Goal: Contribute content

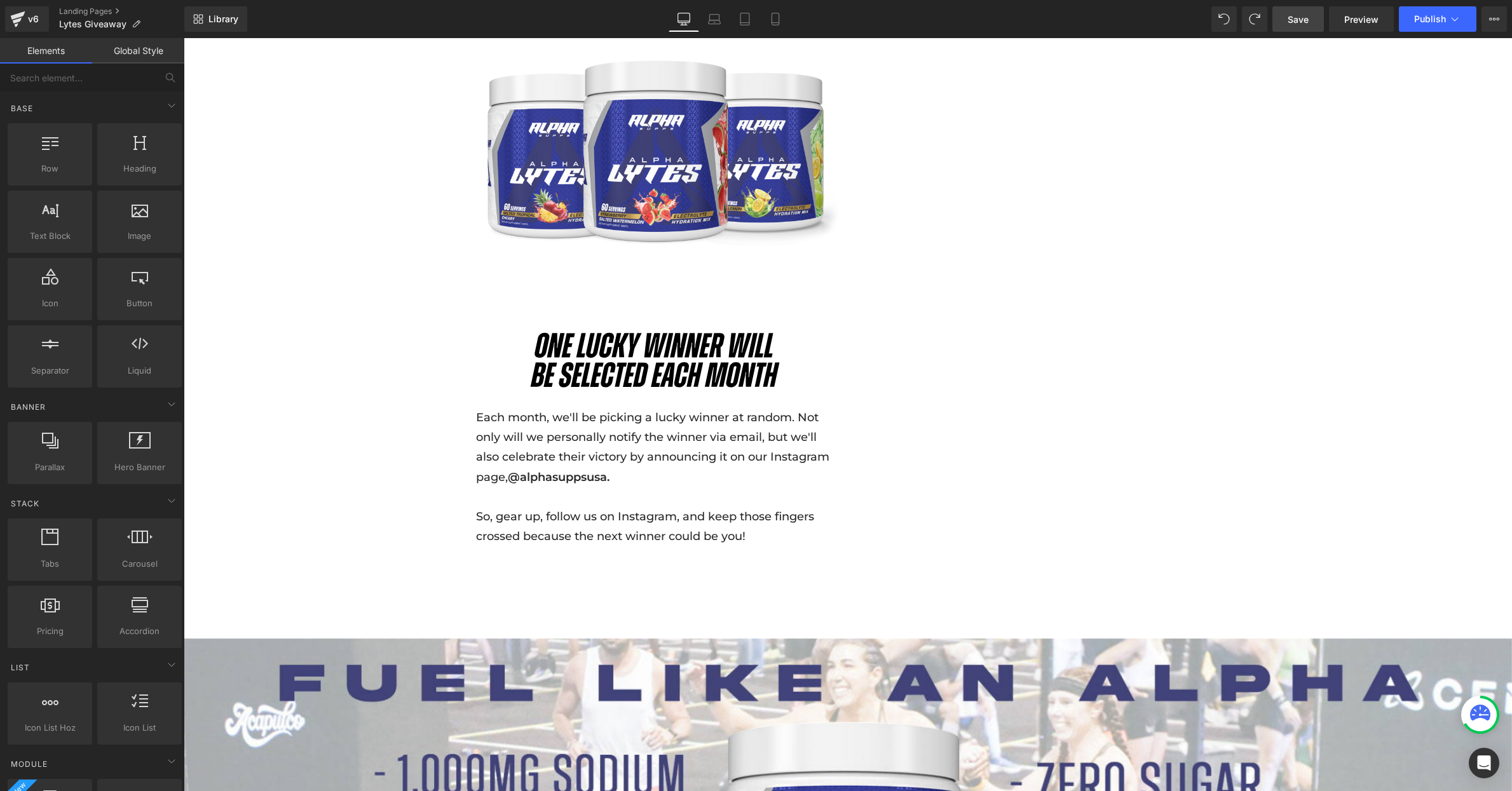
click at [1290, 16] on span "Save" at bounding box center [1298, 19] width 21 height 13
click at [22, 21] on icon at bounding box center [18, 19] width 15 height 32
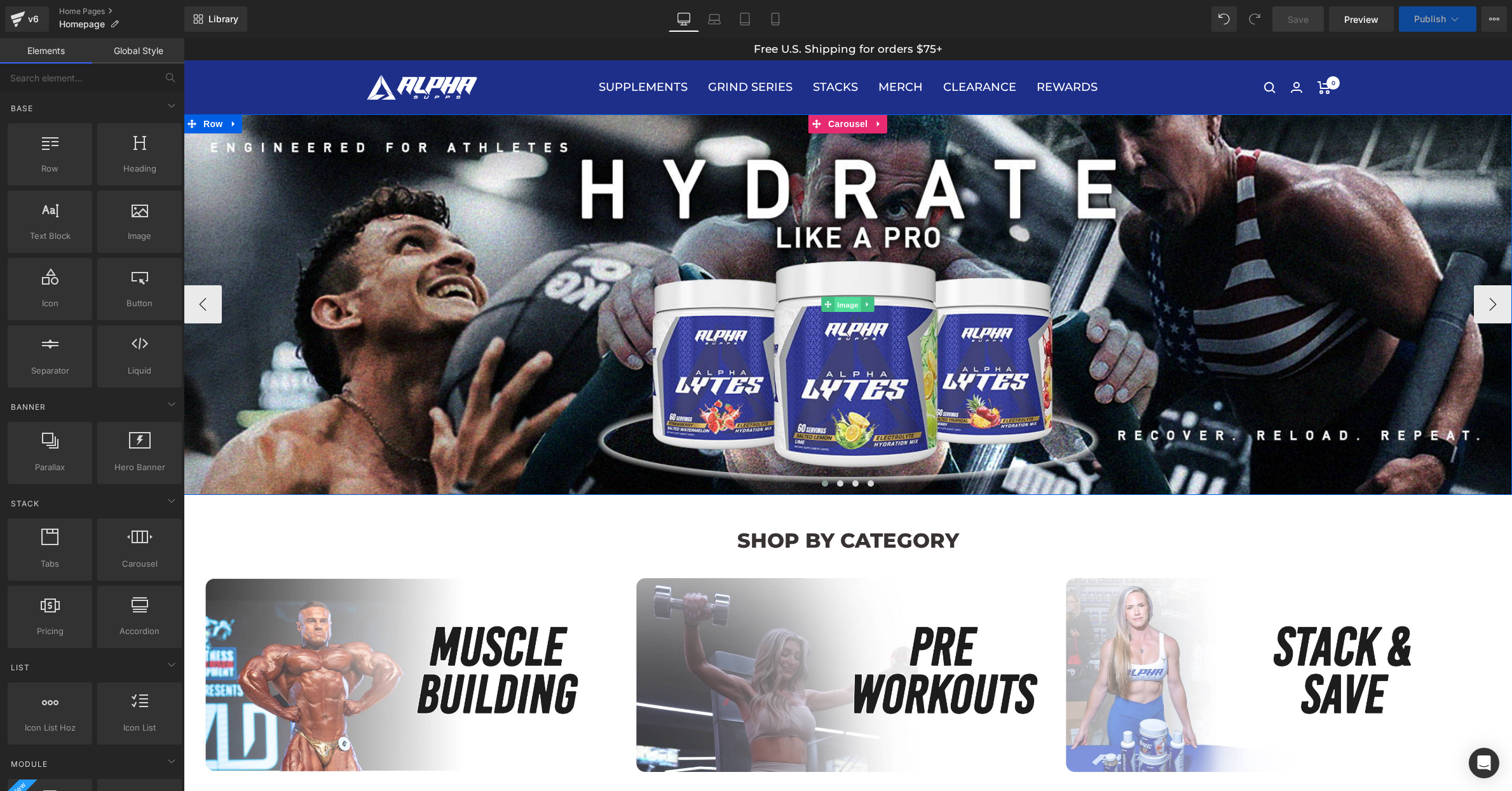
click at [850, 307] on span "Image" at bounding box center [848, 304] width 26 height 15
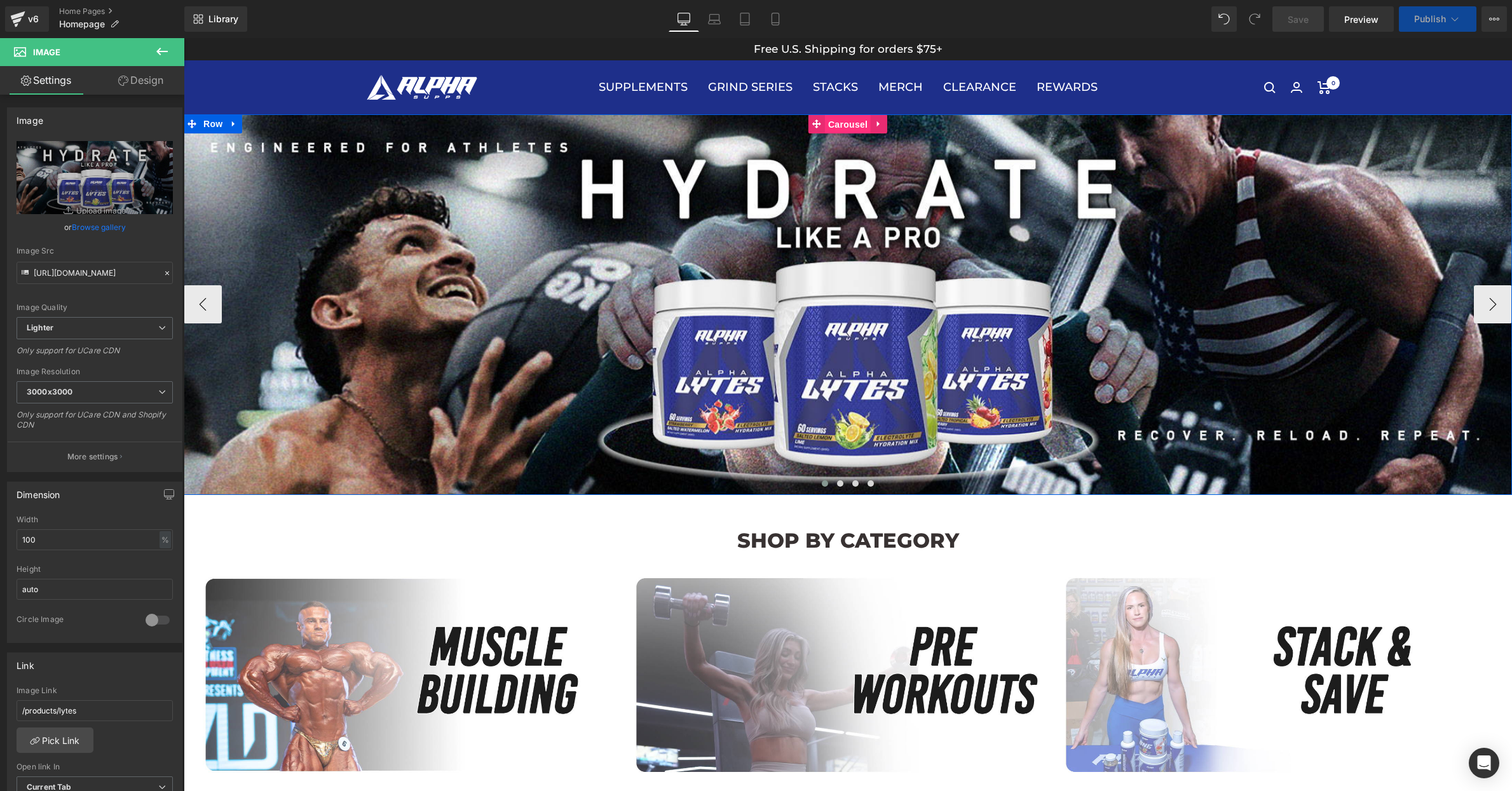
click at [855, 130] on span "Carousel" at bounding box center [848, 124] width 46 height 19
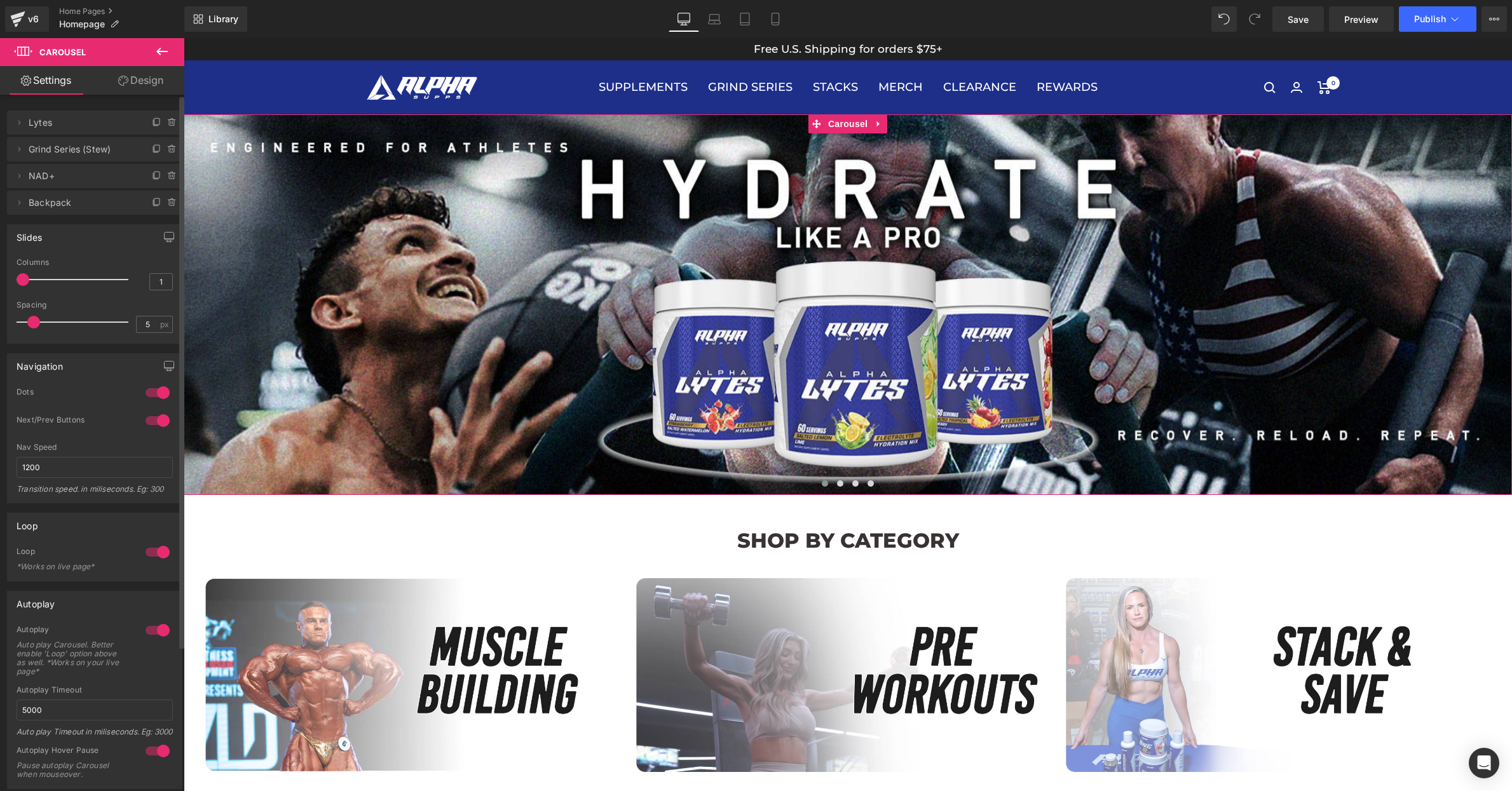
click at [66, 149] on span "Grind Series (Stew)" at bounding box center [82, 150] width 107 height 25
click at [20, 151] on icon at bounding box center [19, 150] width 11 height 11
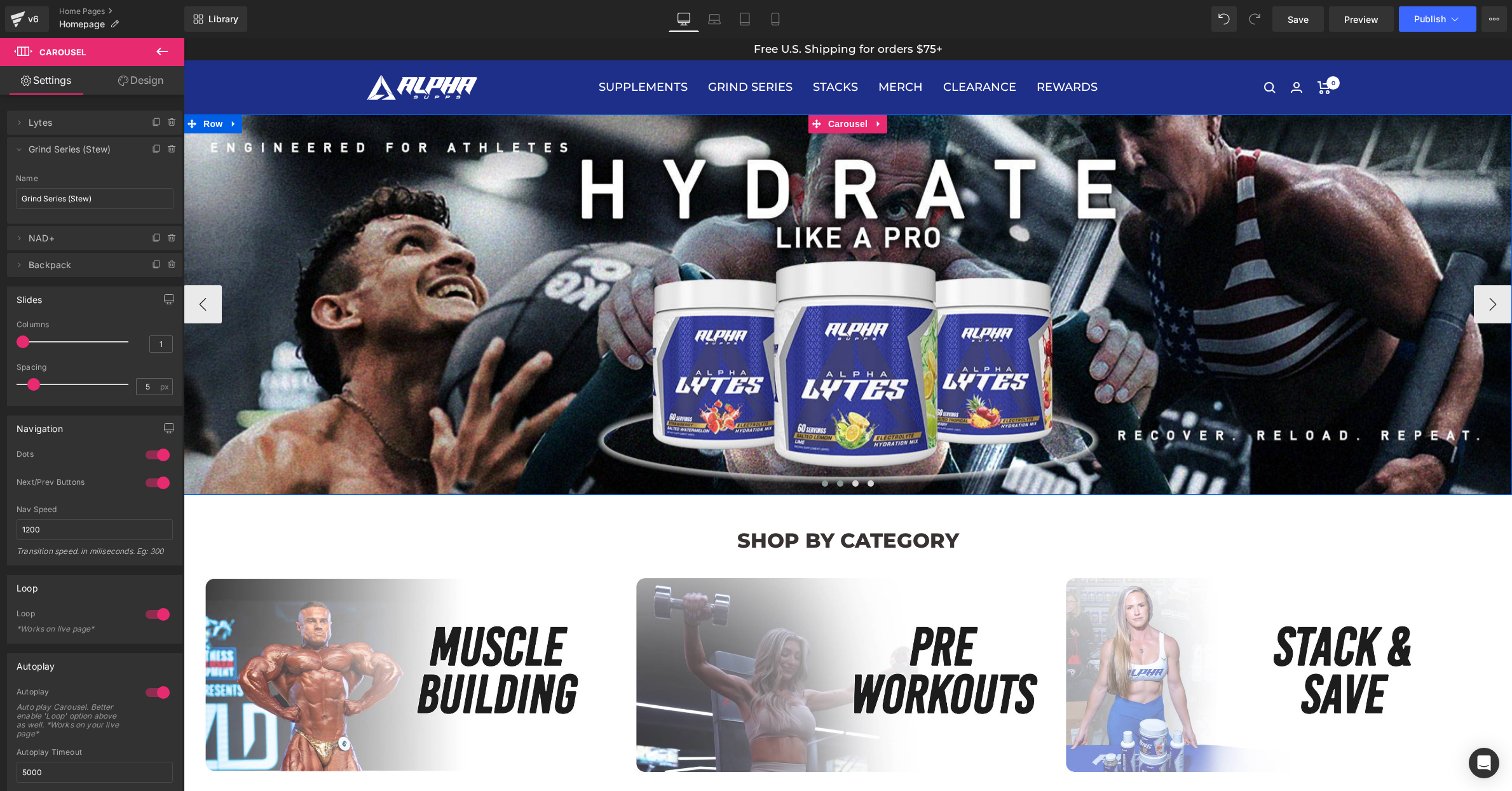
click at [843, 482] on span at bounding box center [840, 483] width 6 height 6
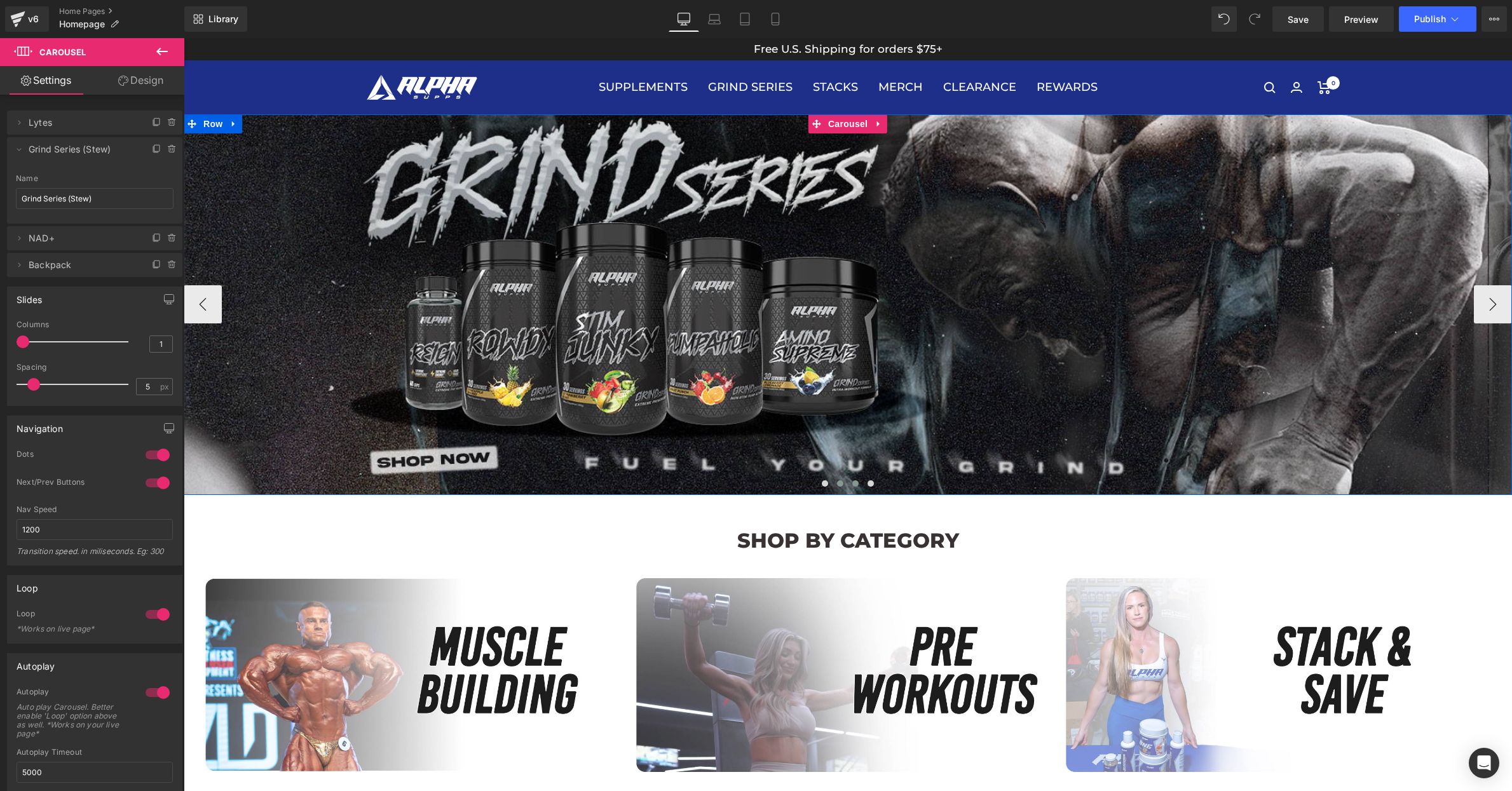
click at [856, 484] on span at bounding box center [855, 483] width 6 height 6
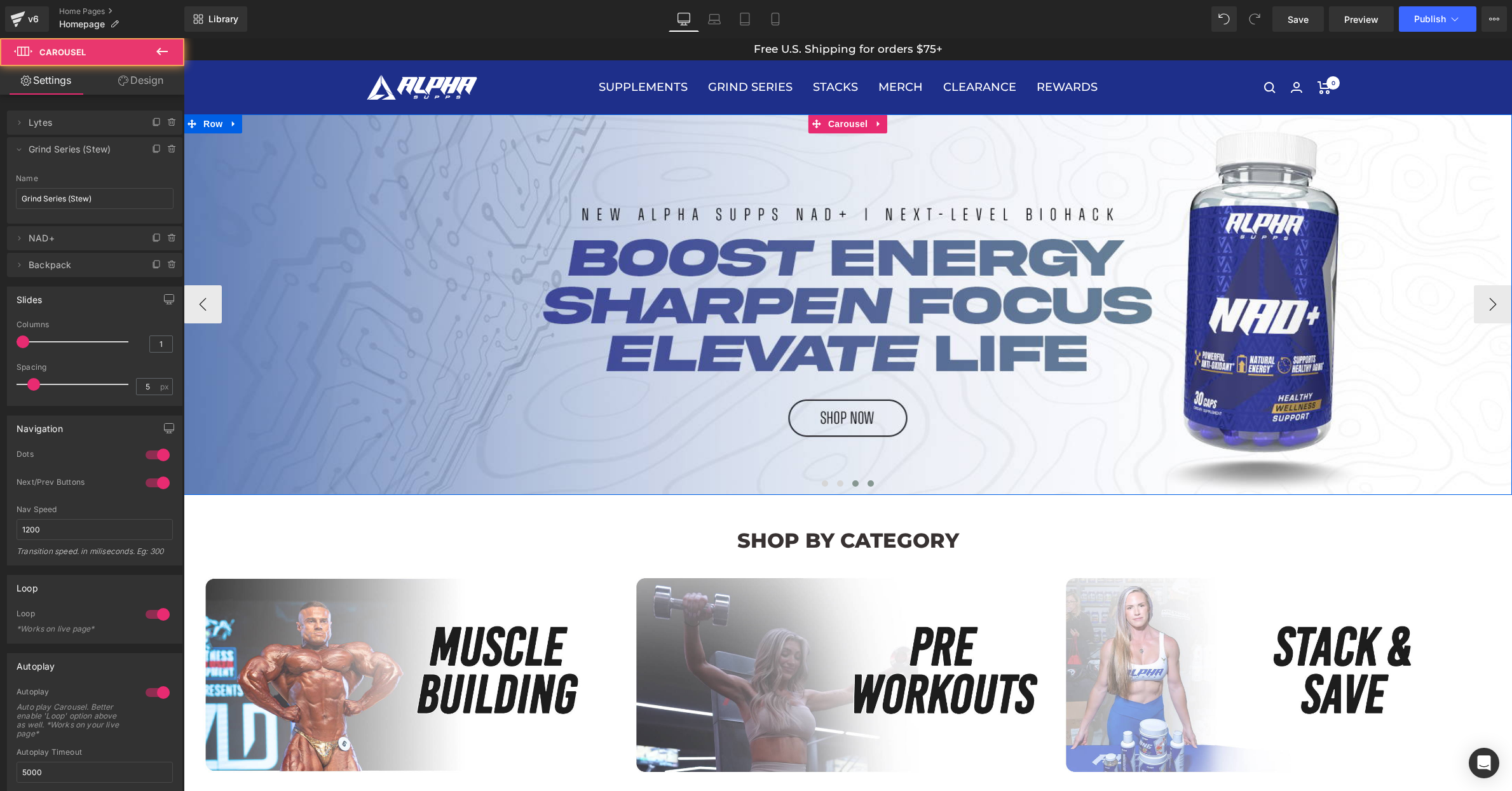
click at [870, 485] on span at bounding box center [870, 483] width 6 height 6
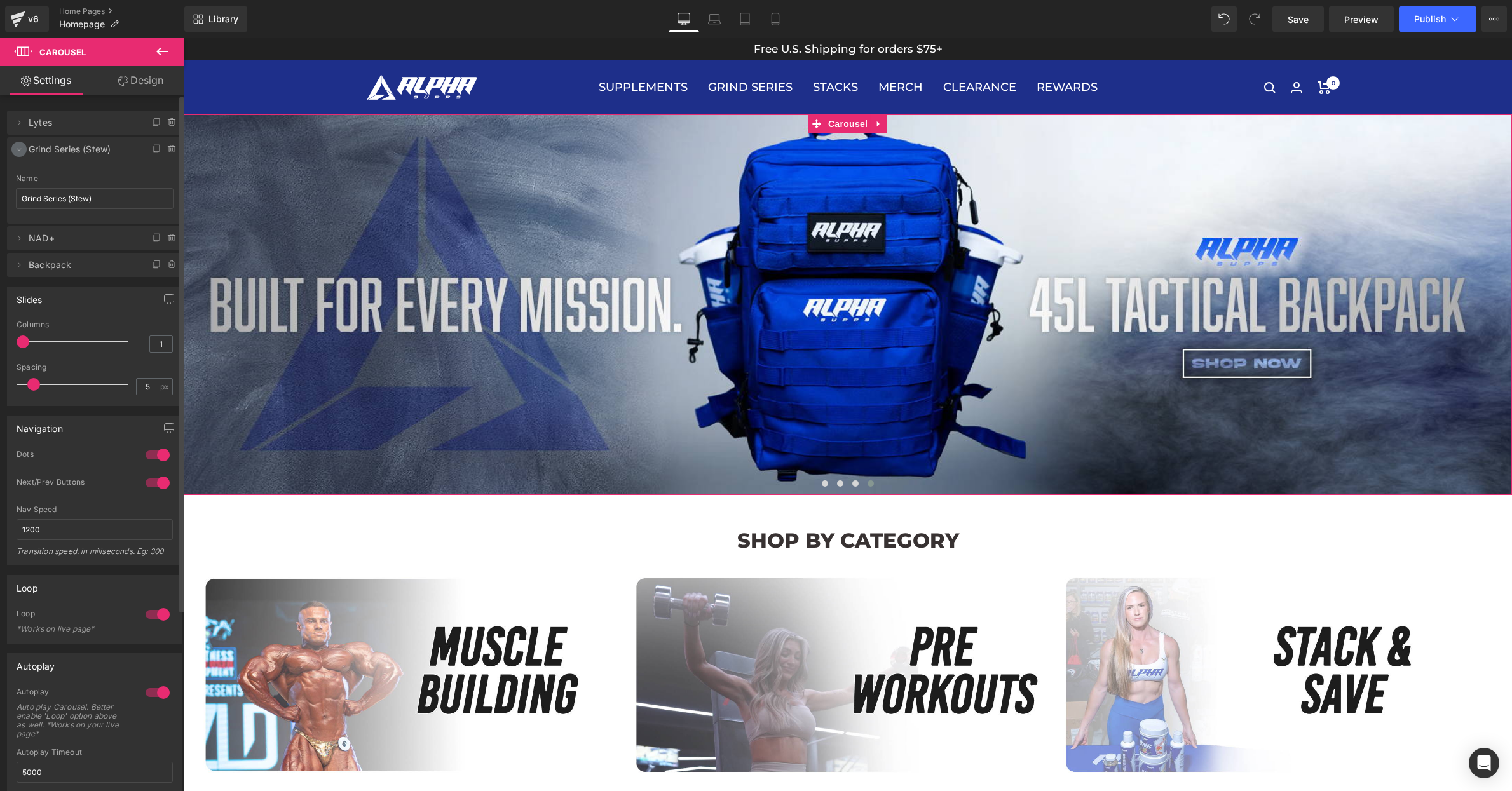
click at [18, 148] on icon at bounding box center [19, 150] width 11 height 11
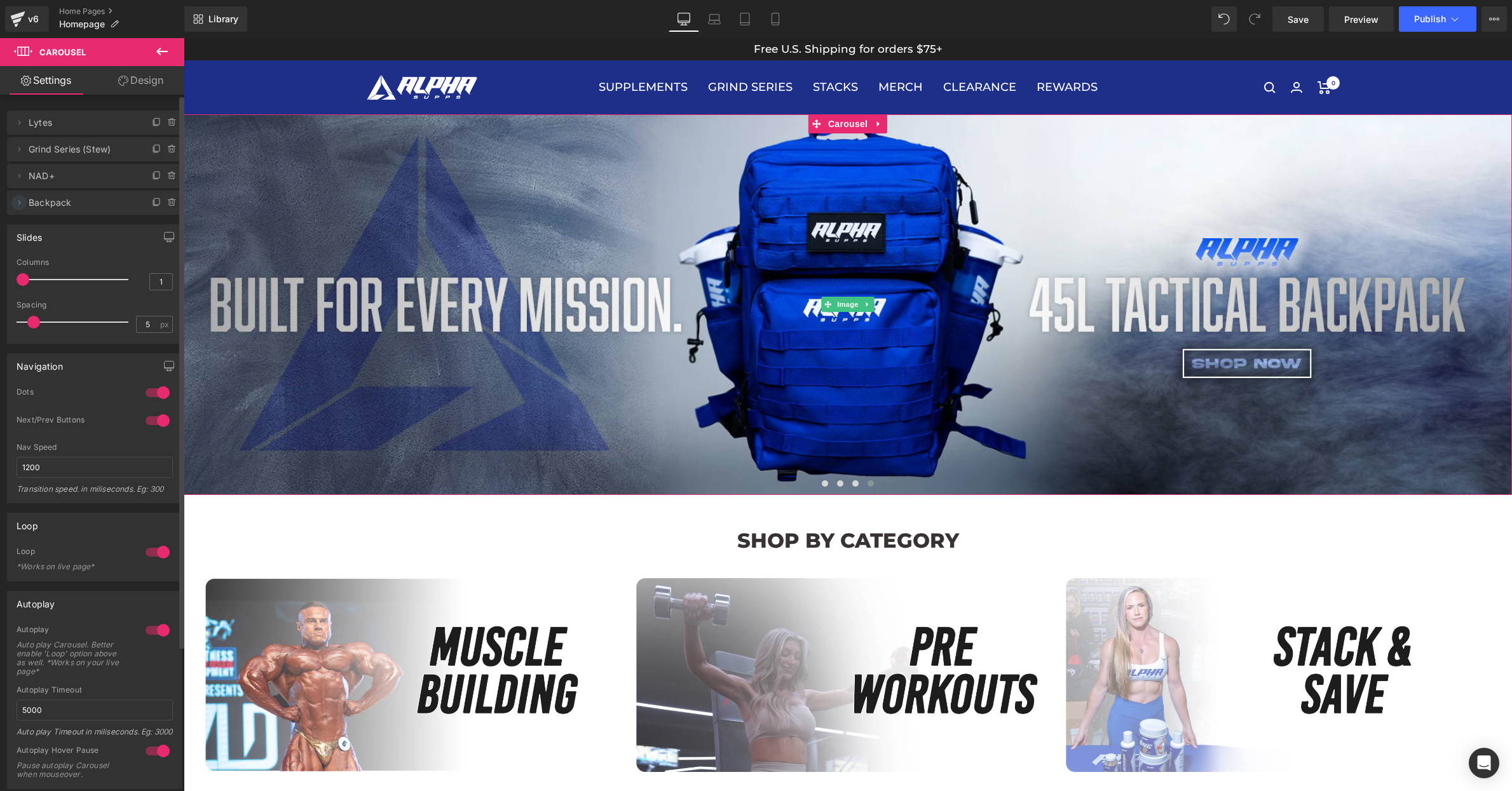
click at [17, 202] on icon at bounding box center [19, 203] width 11 height 11
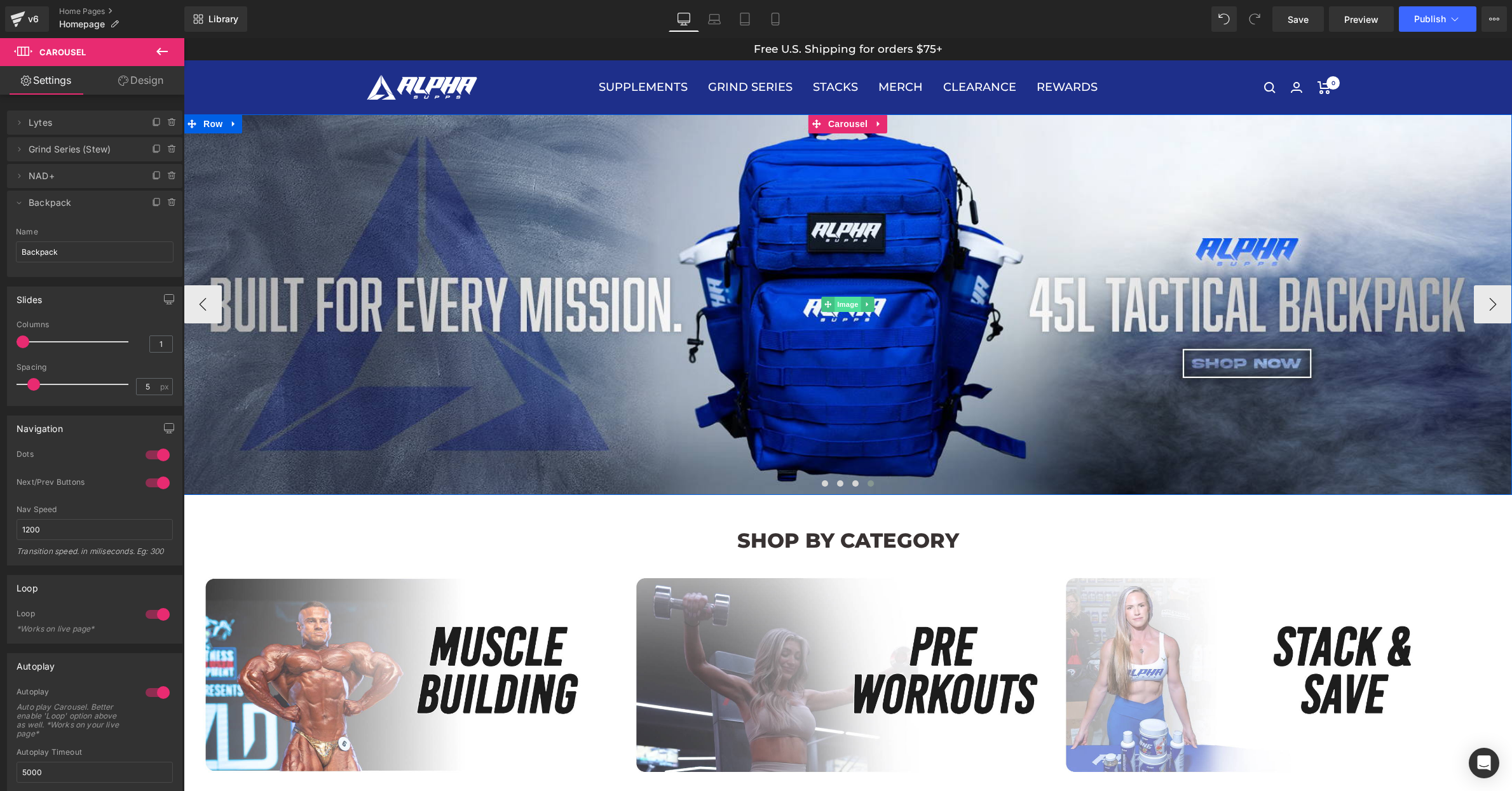
click at [855, 301] on span "Image" at bounding box center [848, 304] width 26 height 15
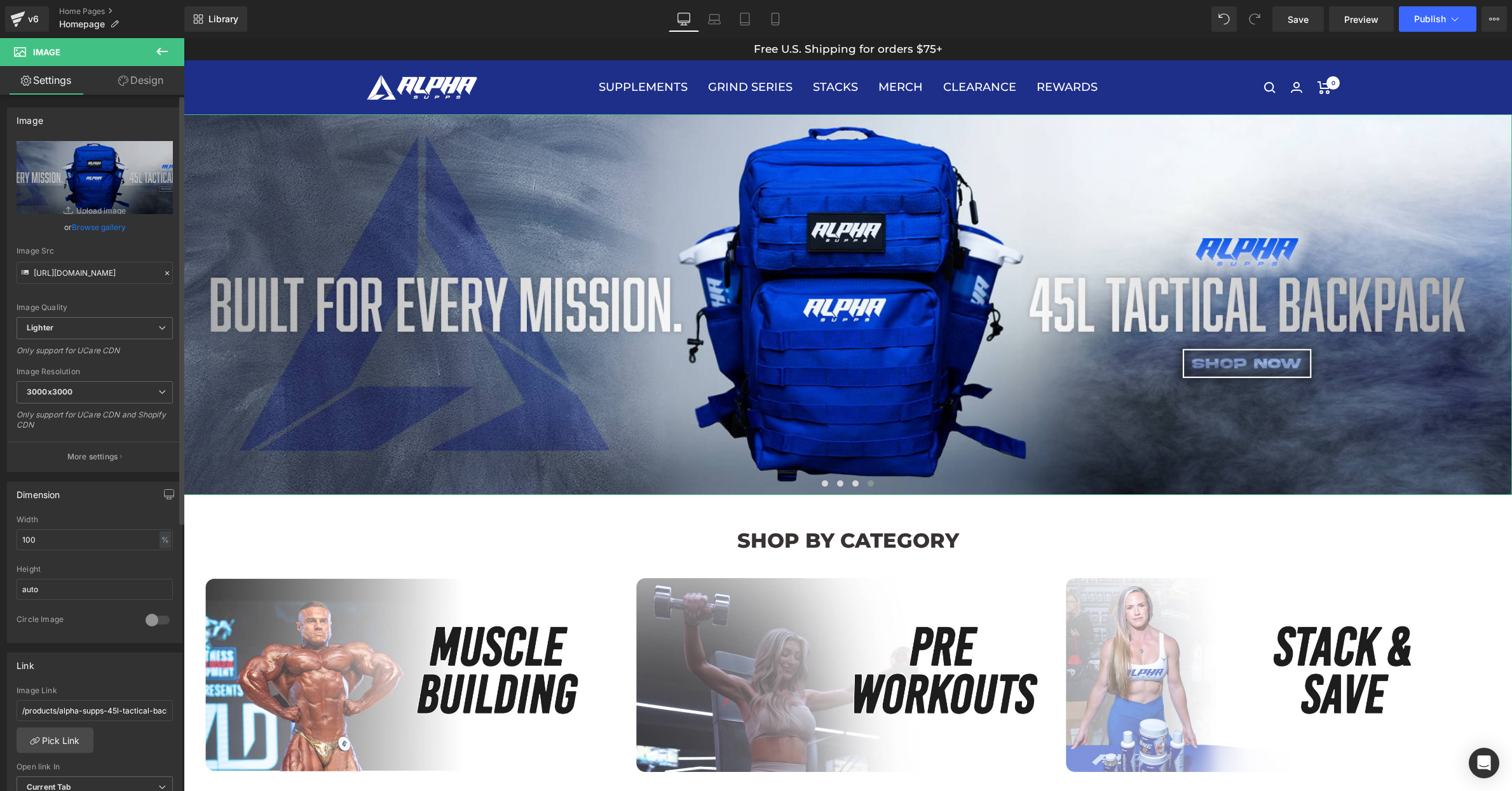
click at [101, 225] on link "Browse gallery" at bounding box center [99, 227] width 54 height 22
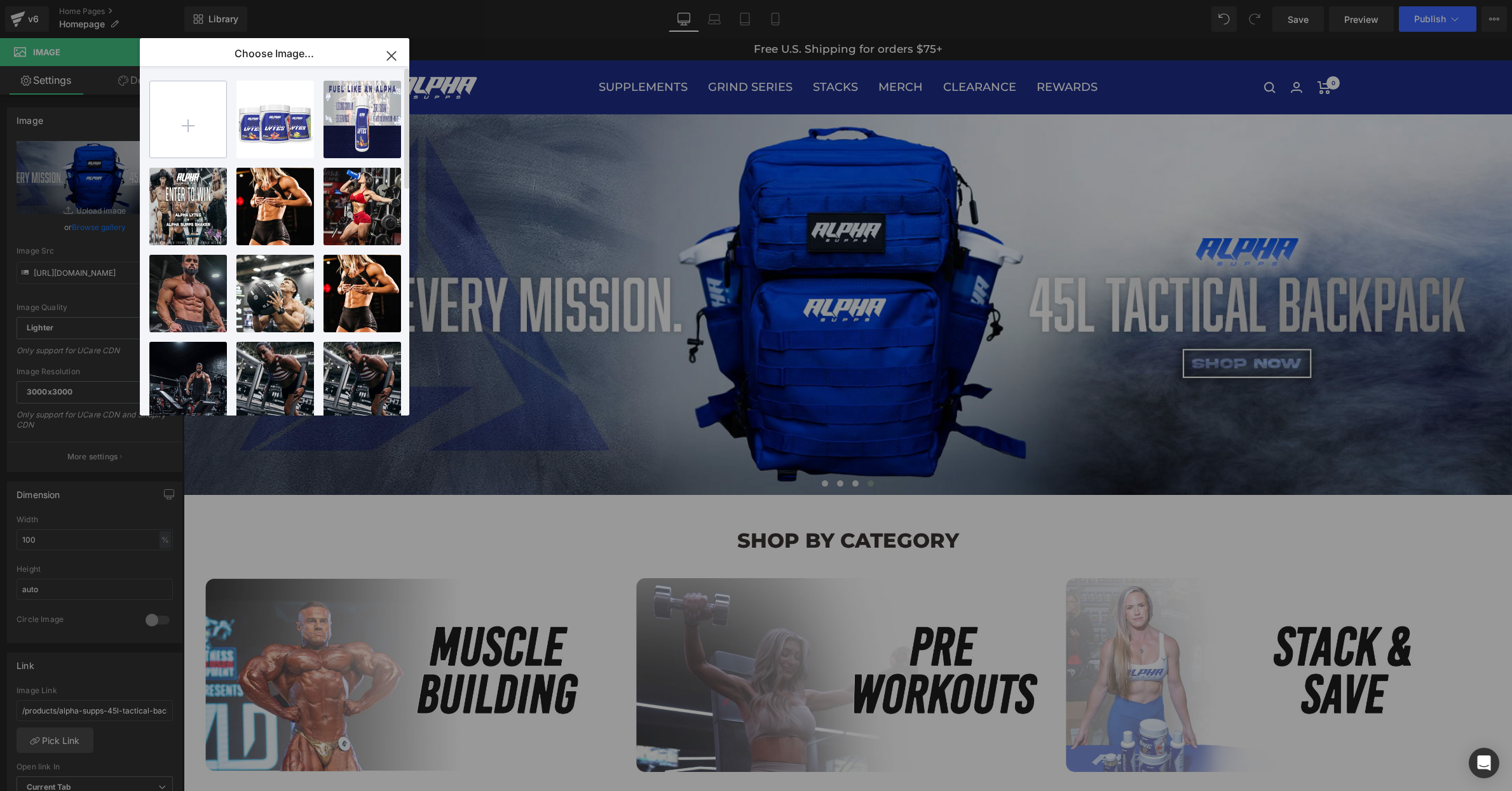
click at [195, 130] on input "file" at bounding box center [188, 119] width 76 height 76
type input "C:\fakepath\bogowebbanner.jpg"
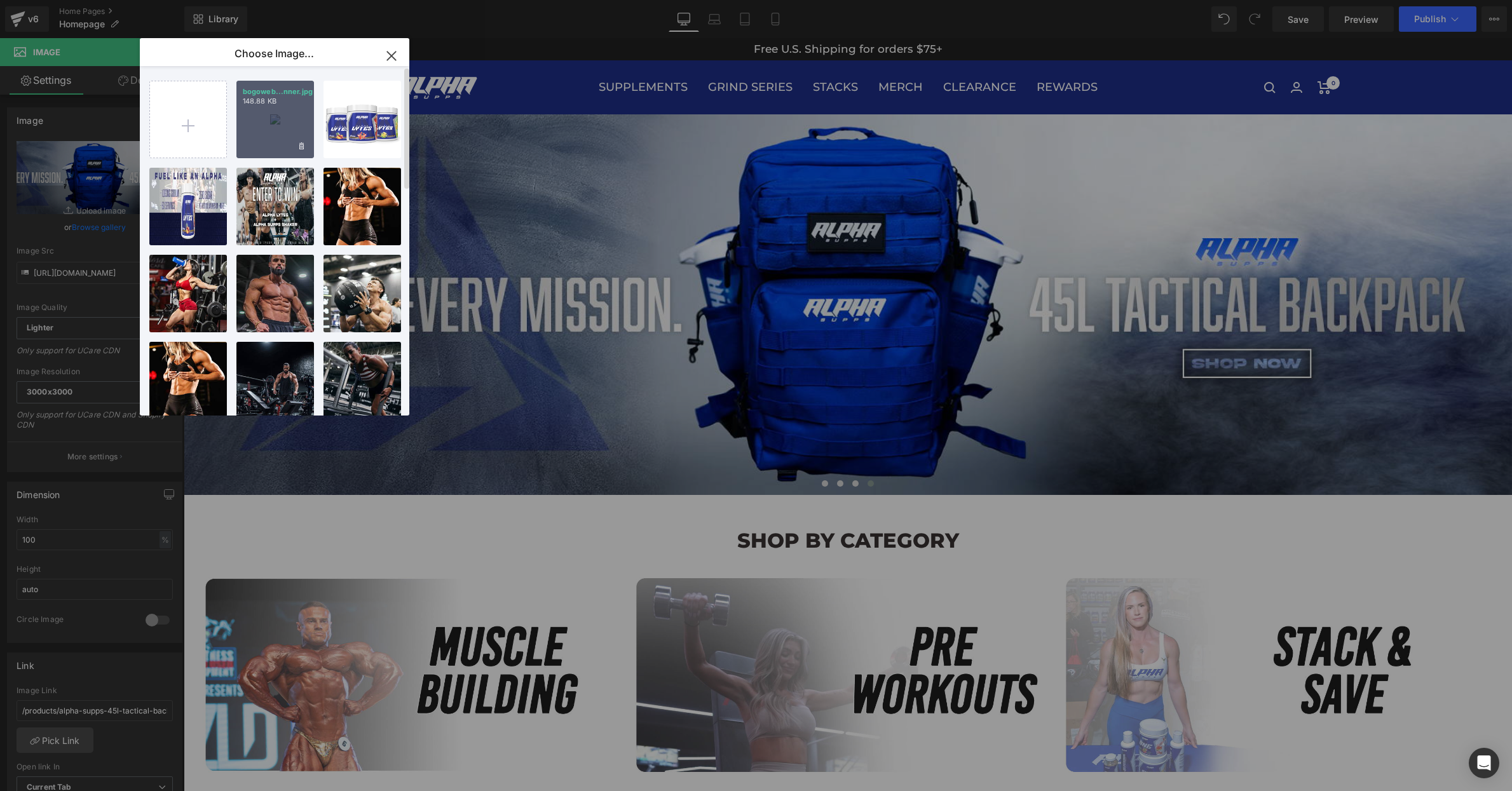
click at [276, 111] on div "bogoweb...nner.jpg 148.88 KB" at bounding box center [275, 119] width 77 height 77
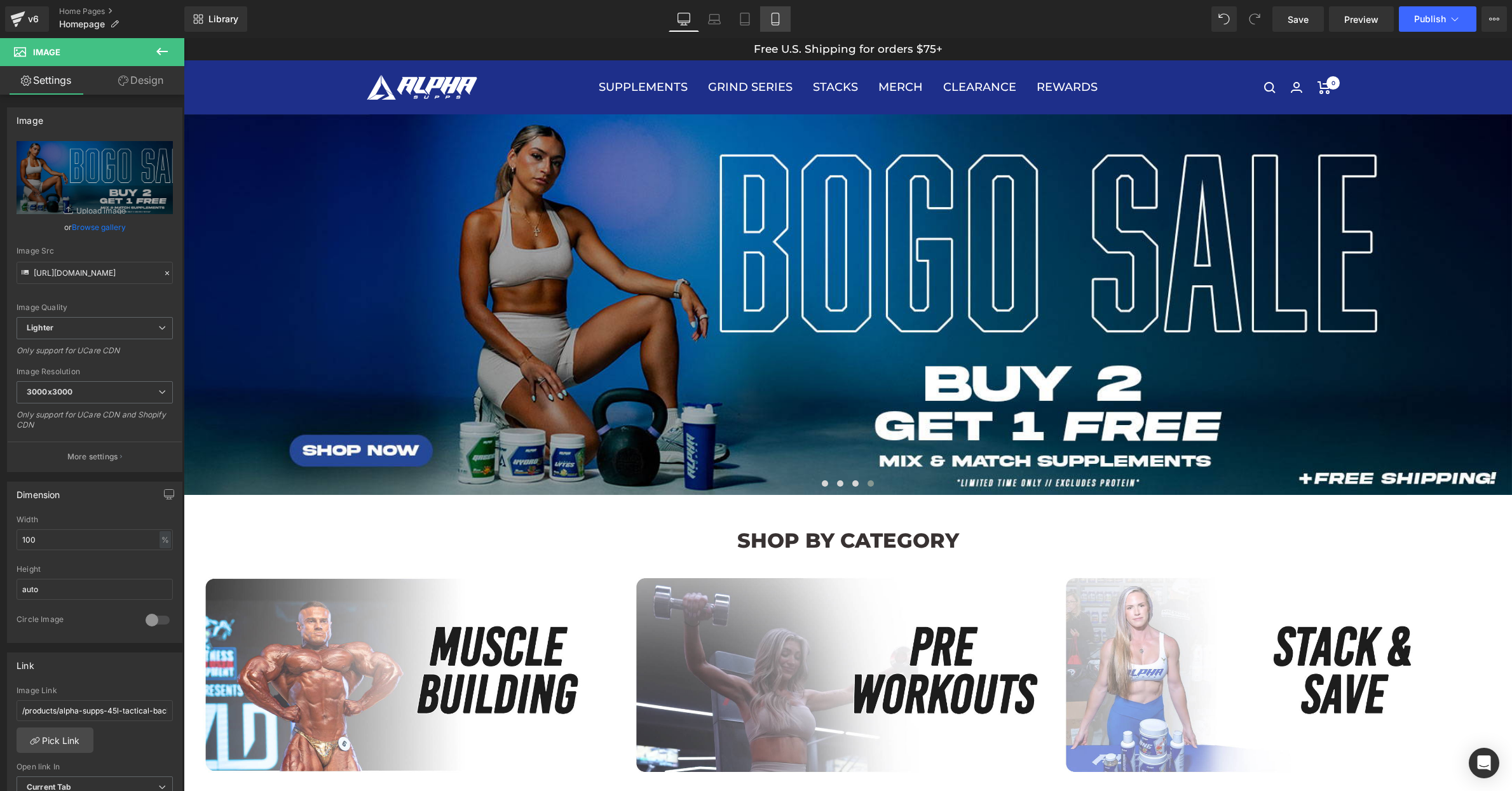
click at [777, 26] on link "Mobile" at bounding box center [775, 18] width 31 height 25
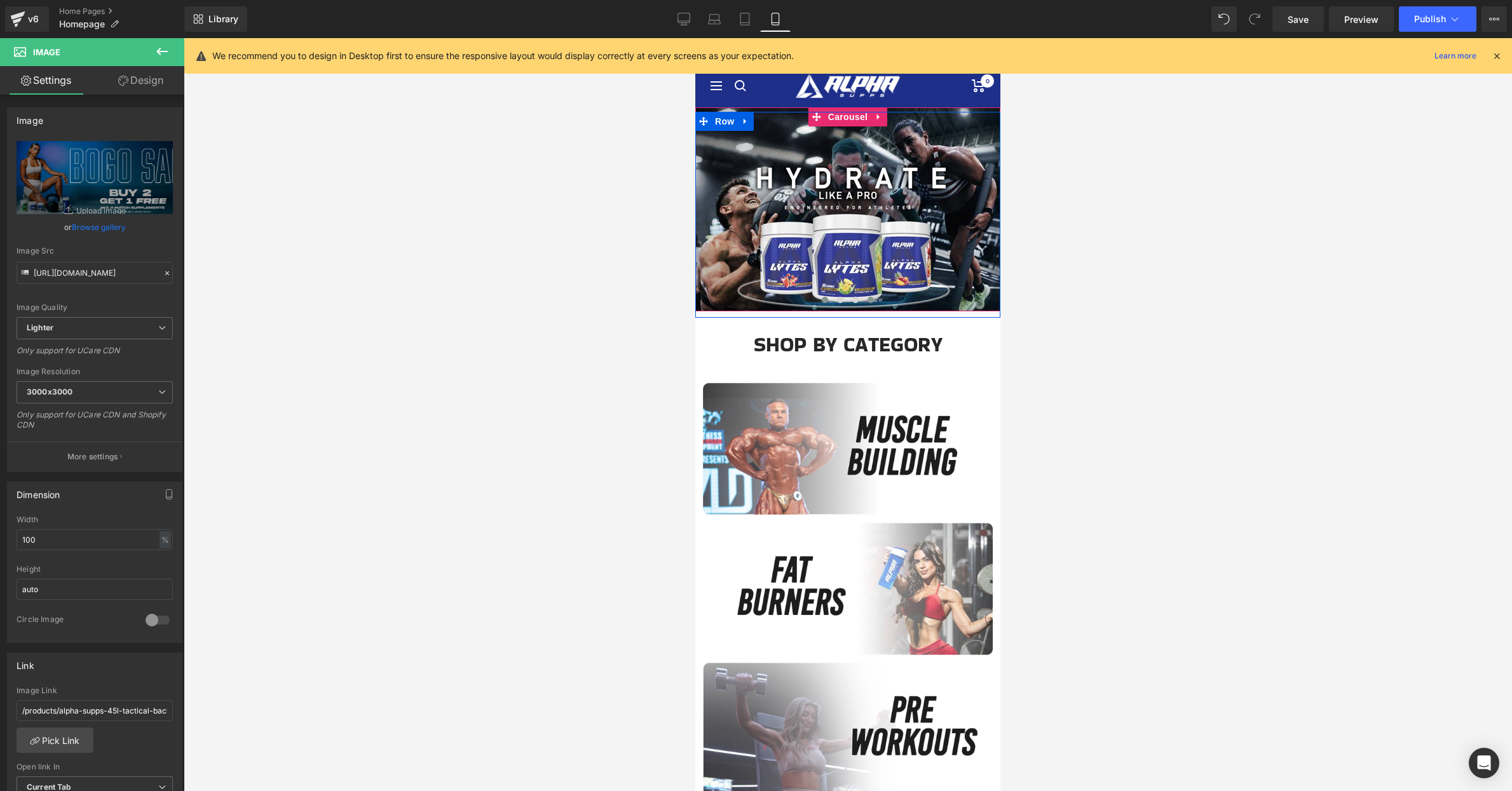
click at [873, 301] on button at bounding box center [870, 300] width 15 height 13
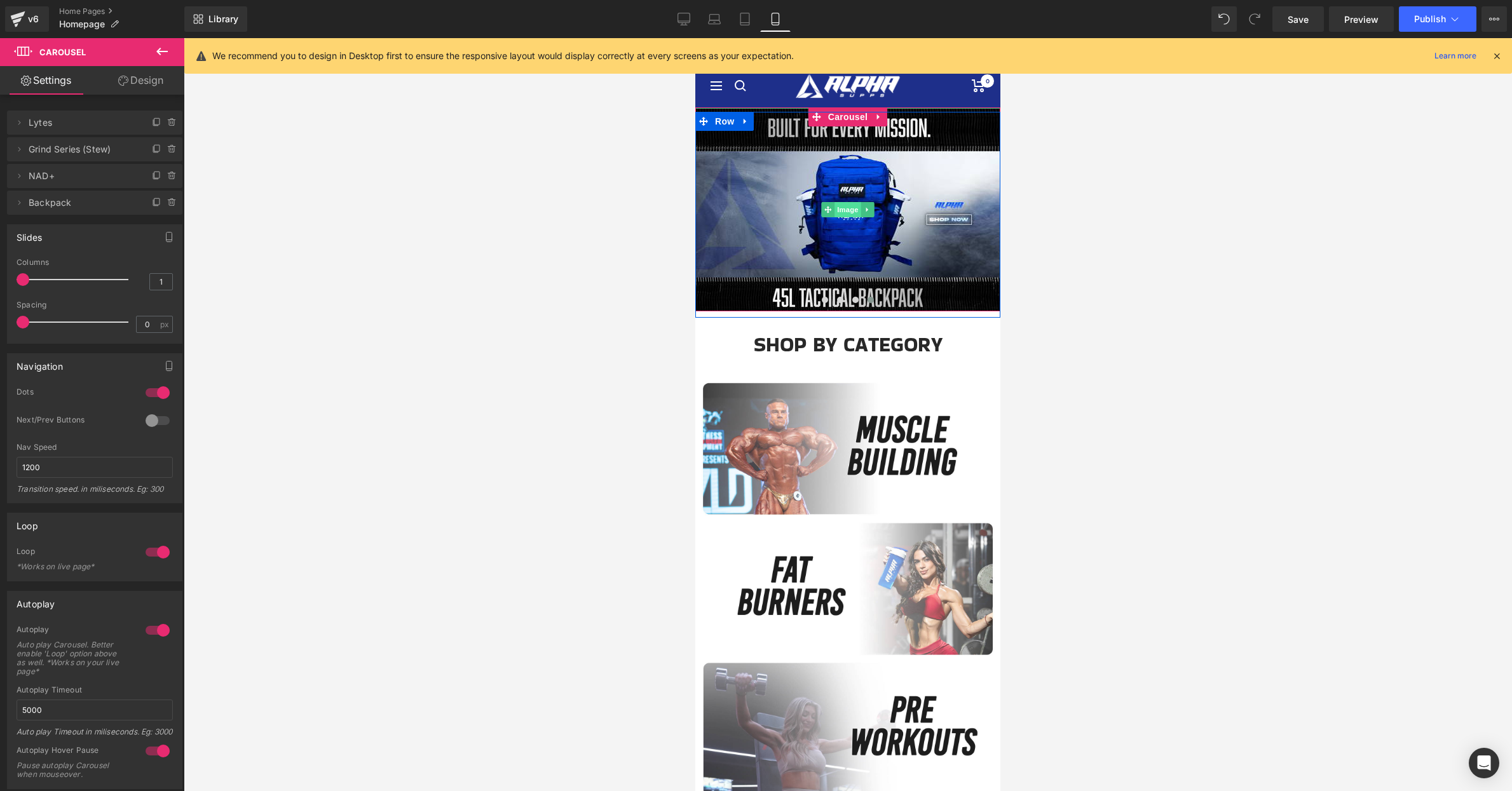
click at [847, 208] on span "Image" at bounding box center [848, 209] width 26 height 15
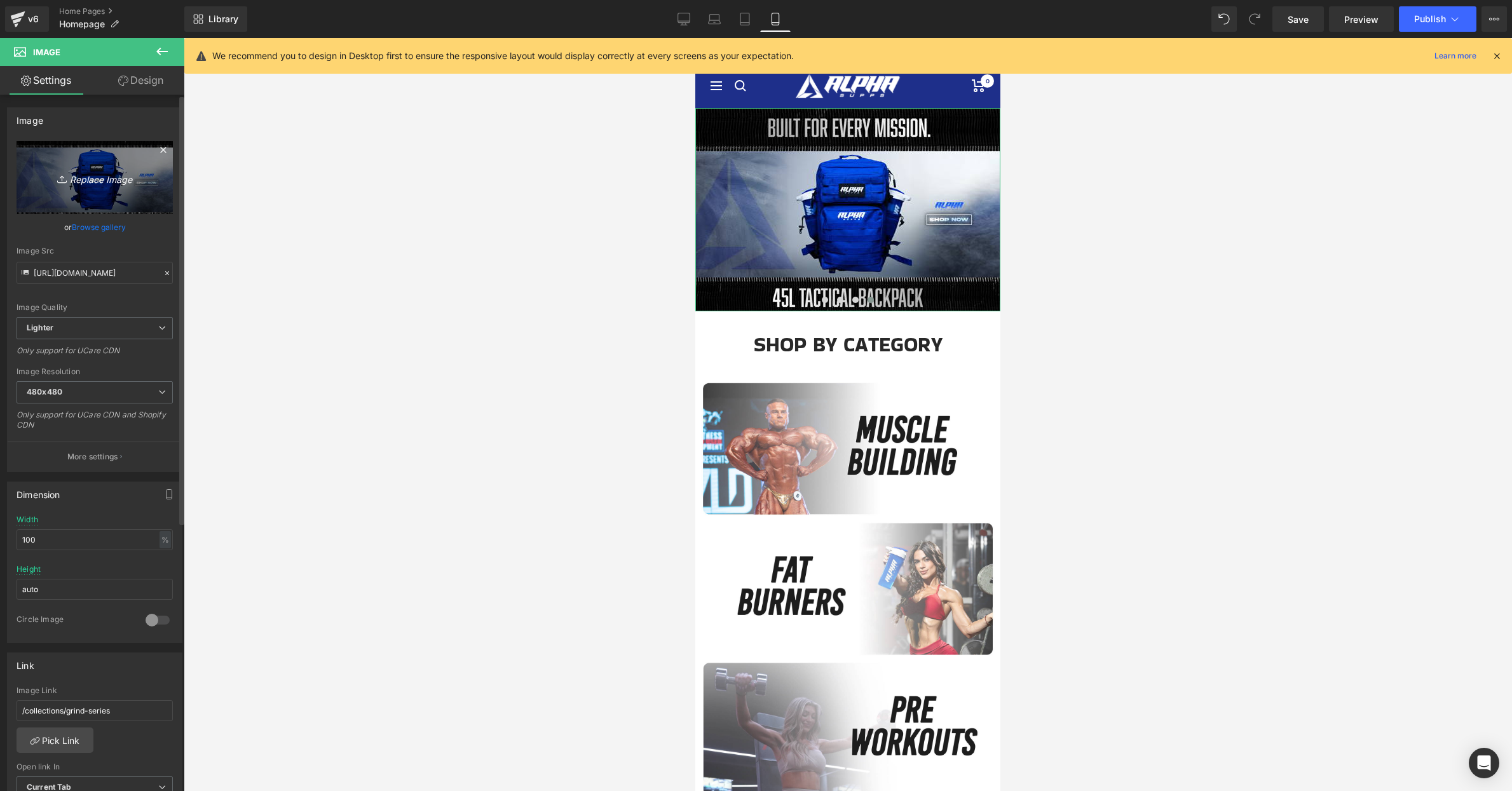
click at [95, 187] on link "Replace Image" at bounding box center [95, 177] width 156 height 73
type input "C:\fakepath\bogomobilebanner.jpg"
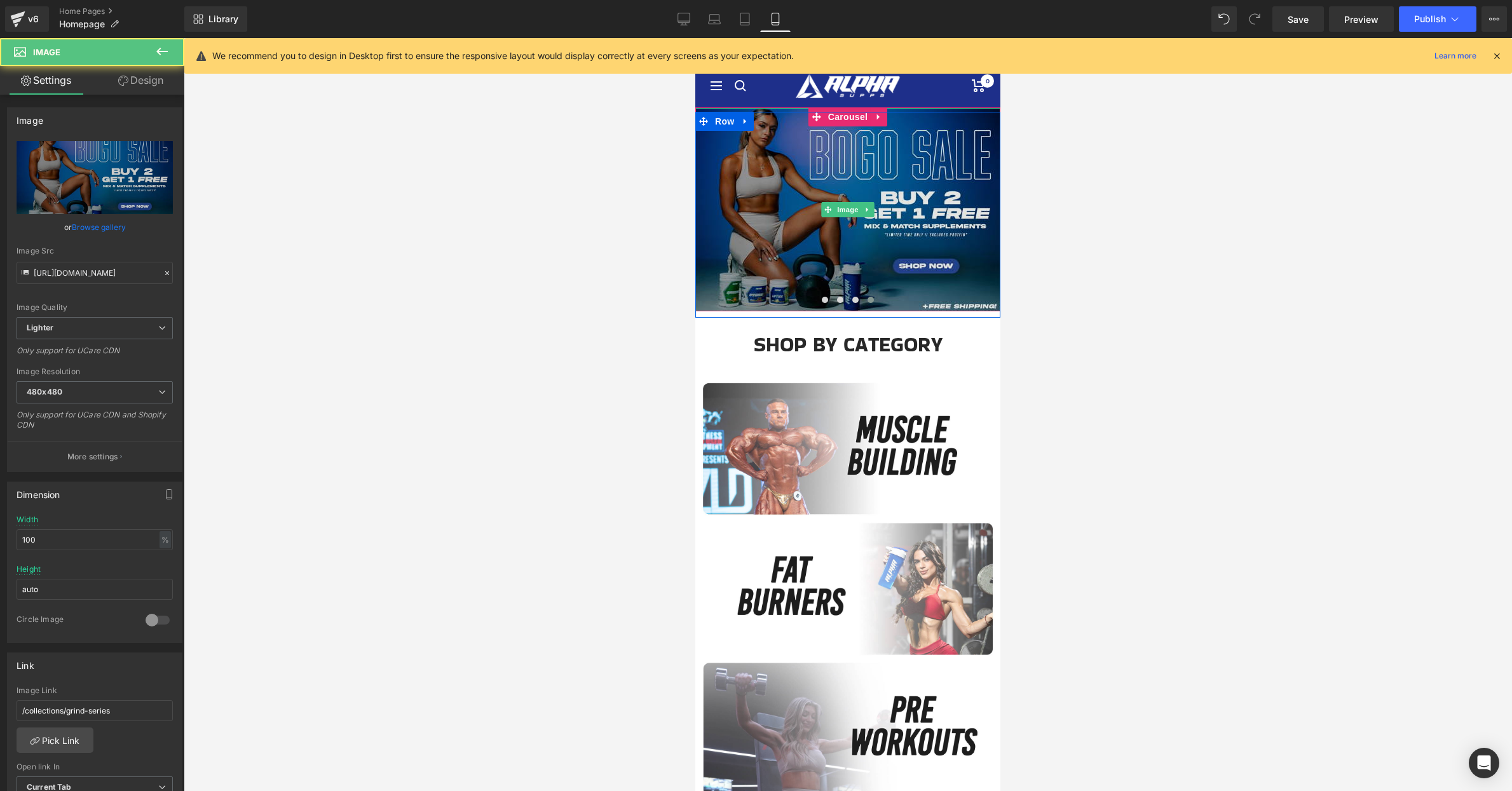
click at [848, 232] on img at bounding box center [848, 209] width 305 height 203
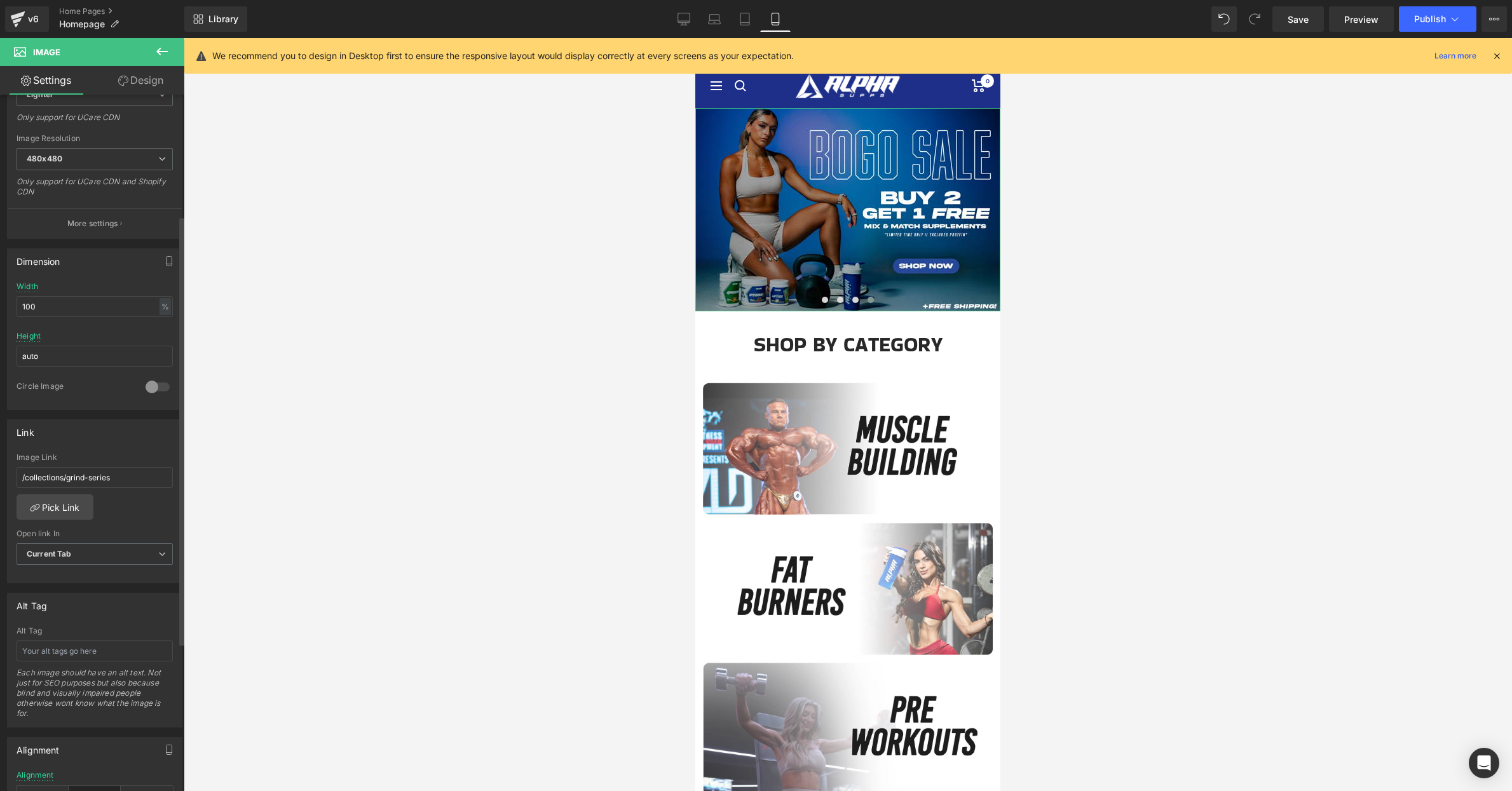
scroll to position [235, 0]
click at [73, 506] on link "Pick Link" at bounding box center [55, 505] width 77 height 25
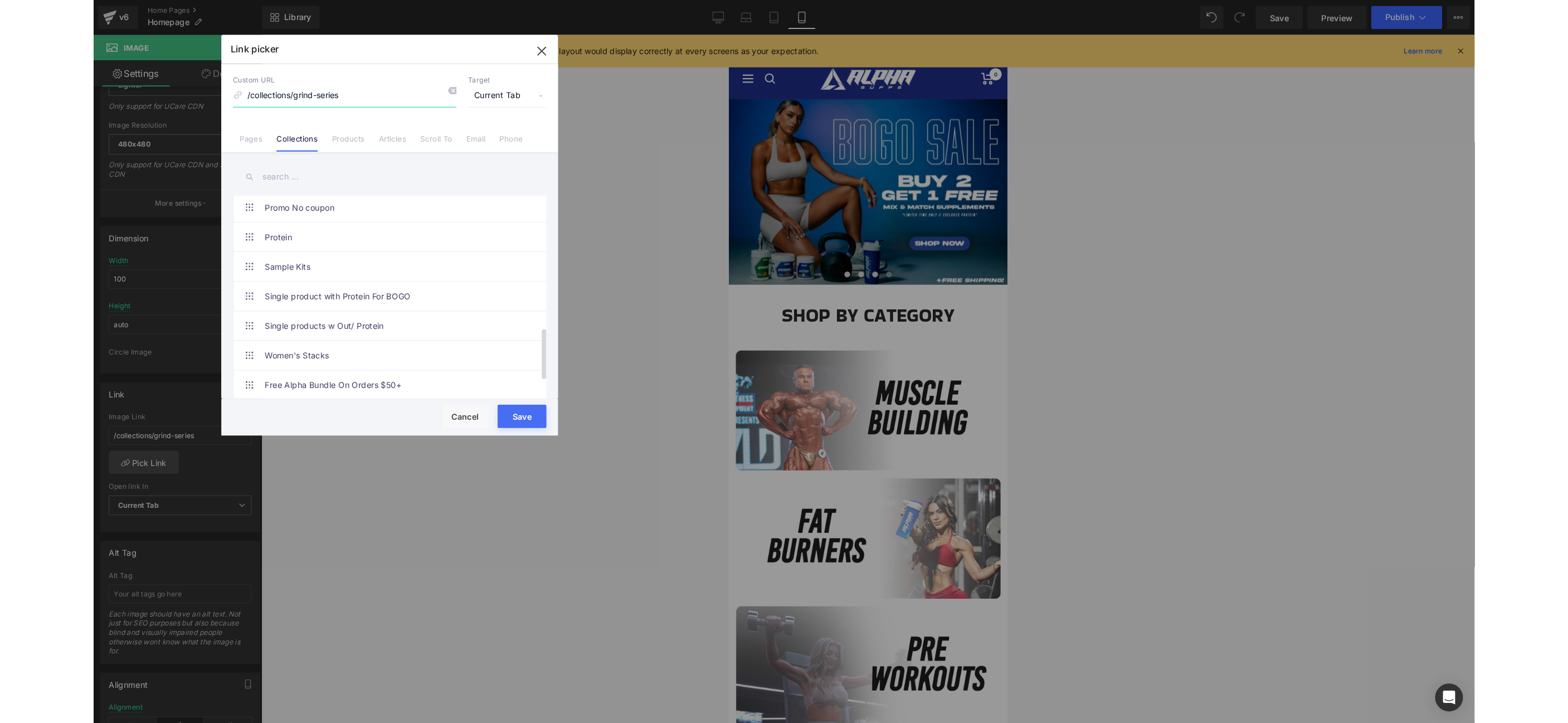
scroll to position [497, 0]
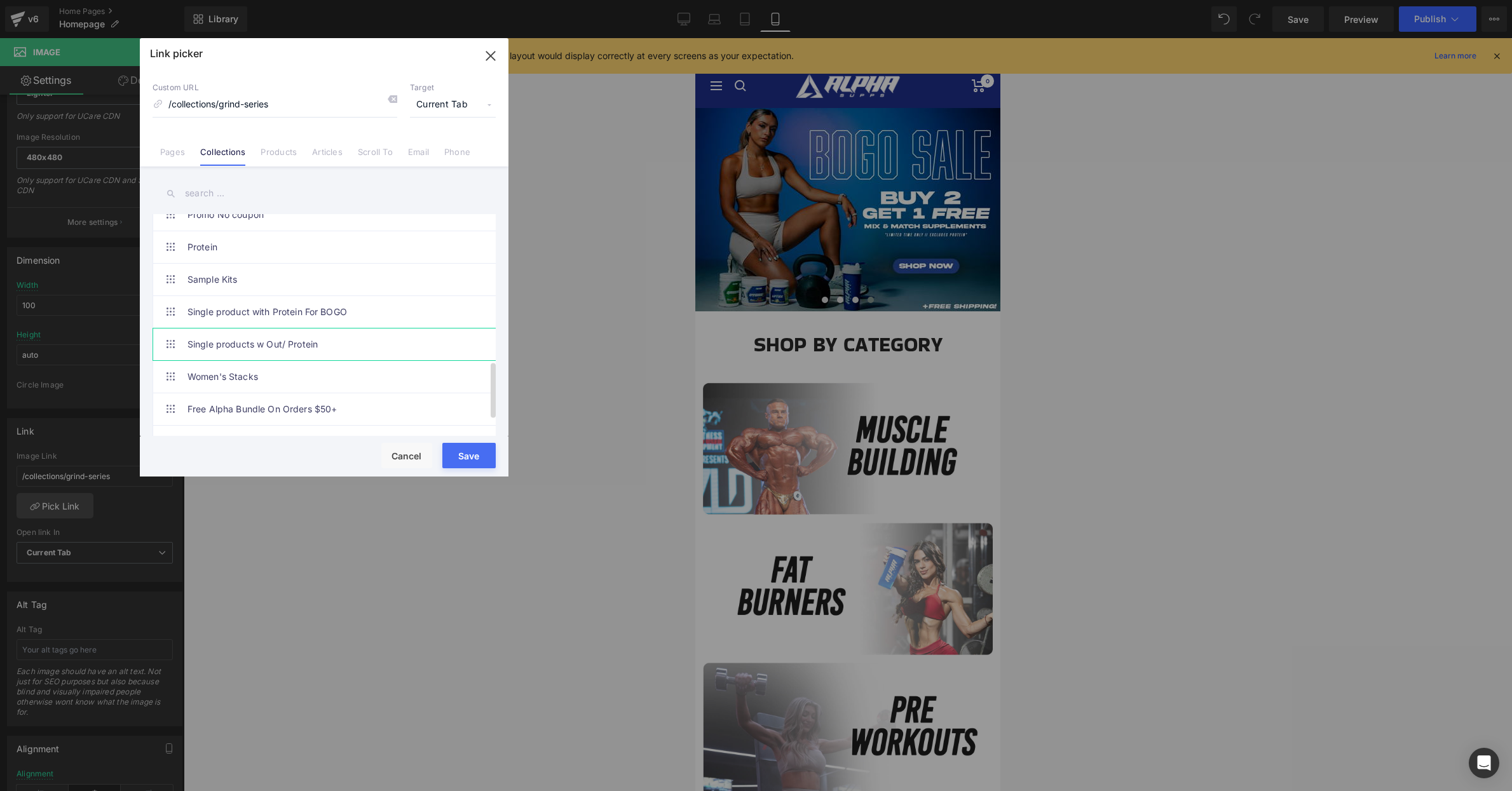
click at [325, 337] on link "Single products w Out/ Protein" at bounding box center [327, 344] width 280 height 32
click at [475, 459] on button "Save" at bounding box center [469, 455] width 53 height 25
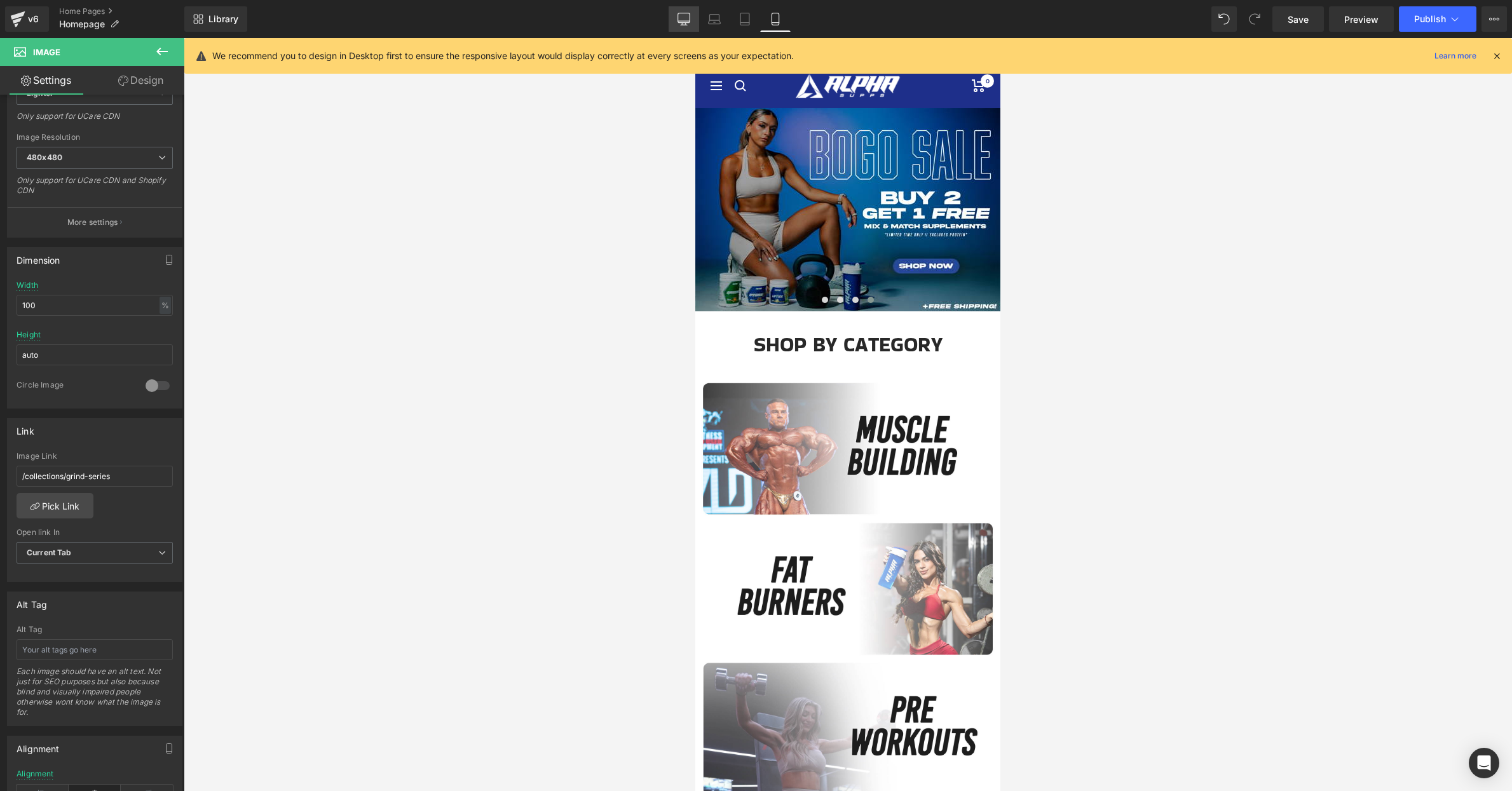
click at [685, 22] on icon at bounding box center [684, 18] width 12 height 10
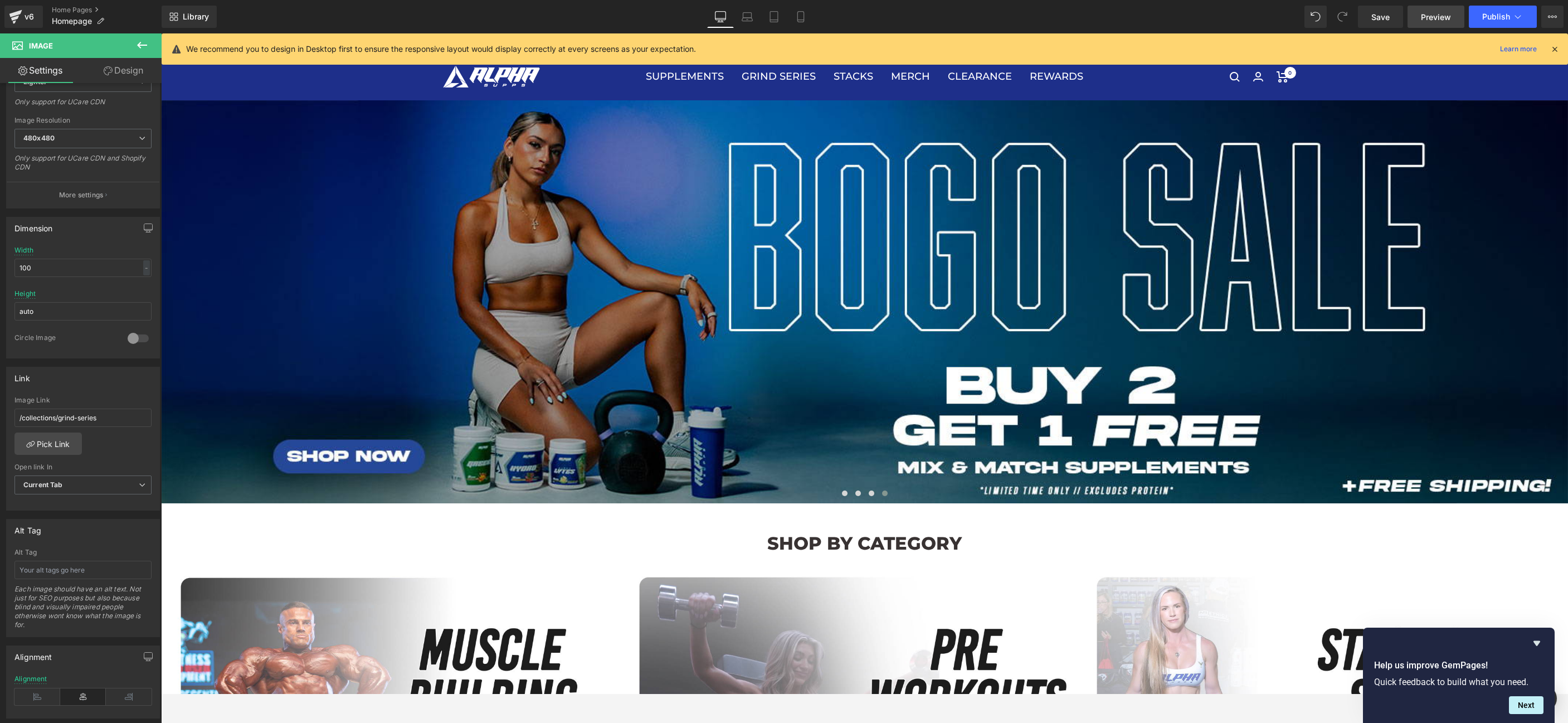
scroll to position [206, 0]
click at [1324, 49] on icon at bounding box center [1554, 48] width 10 height 10
